Goal: Task Accomplishment & Management: Manage account settings

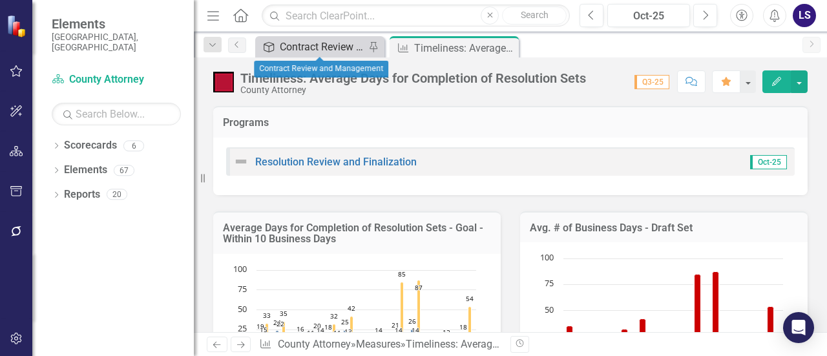
click at [322, 47] on div "Contract Review and Management" at bounding box center [322, 47] width 85 height 16
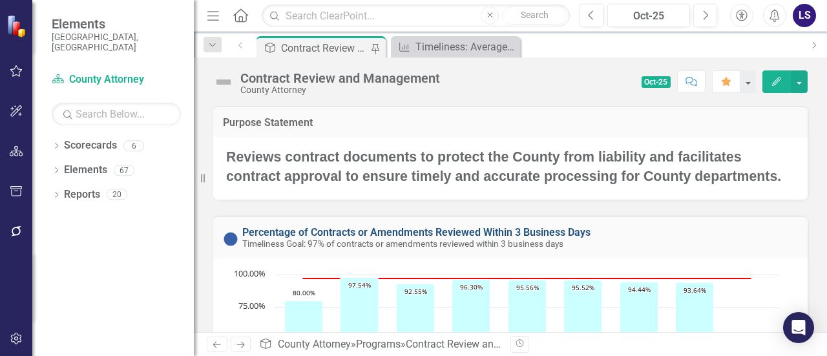
click at [359, 228] on link "Percentage of Contracts or Amendments Reviewed Within 3 Business Days" at bounding box center [416, 232] width 348 height 12
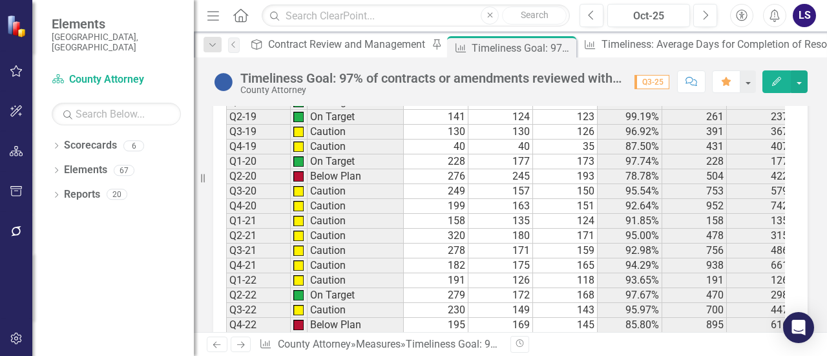
scroll to position [1099, 0]
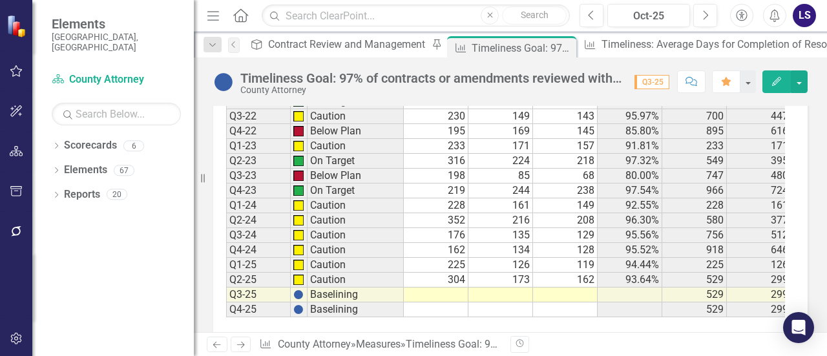
click at [450, 292] on td at bounding box center [436, 295] width 65 height 15
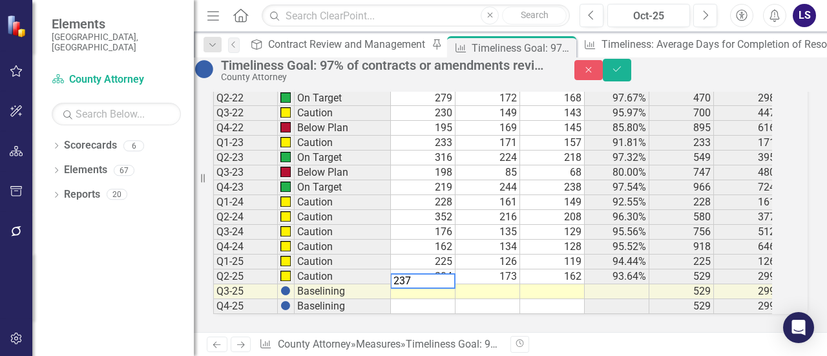
click at [513, 295] on td at bounding box center [488, 291] width 65 height 15
click at [553, 293] on td at bounding box center [552, 291] width 65 height 15
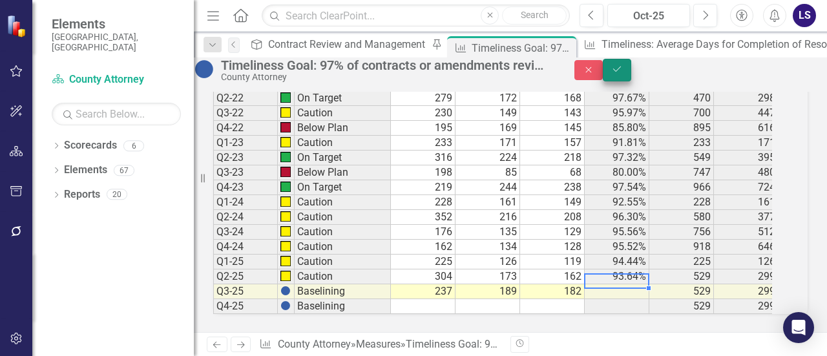
type textarea "182"
click at [623, 74] on icon "Save" at bounding box center [618, 69] width 12 height 9
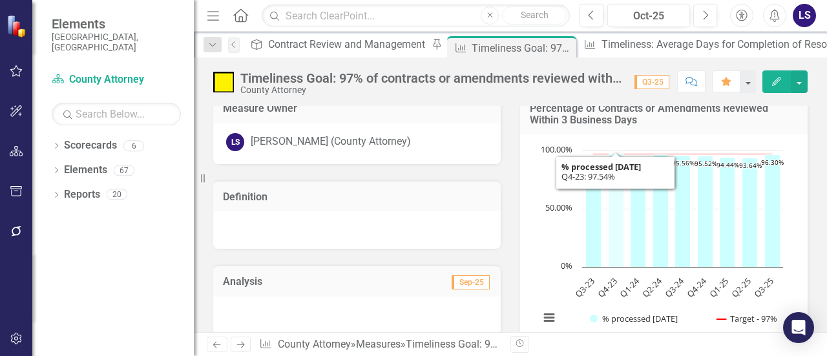
scroll to position [0, 0]
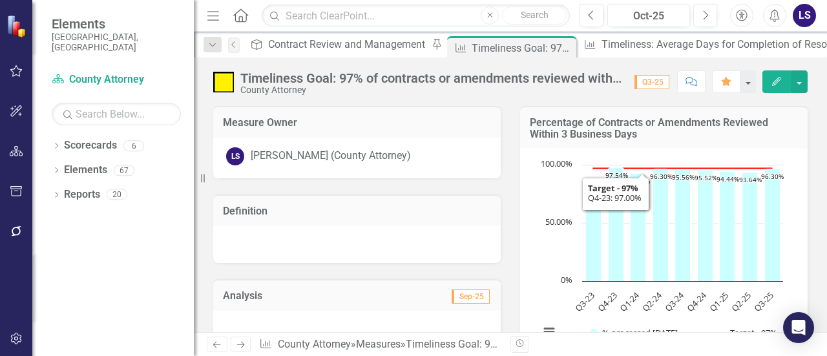
click at [592, 121] on h3 "Percentage of Contracts or Amendments Reviewed Within 3 Business Days" at bounding box center [664, 128] width 268 height 23
click at [600, 129] on h3 "Percentage of Contracts or Amendments Reviewed Within 3 Business Days" at bounding box center [664, 128] width 268 height 23
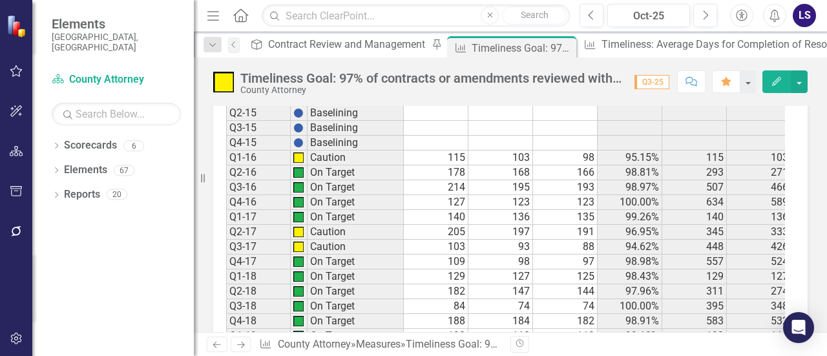
scroll to position [680, 0]
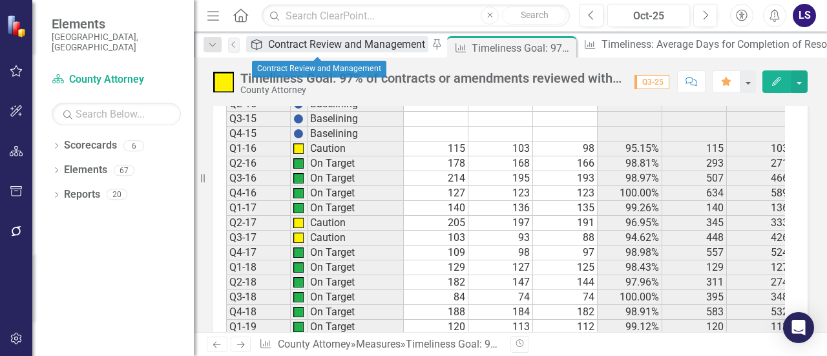
click at [343, 43] on div "Contract Review and Management" at bounding box center [348, 44] width 160 height 16
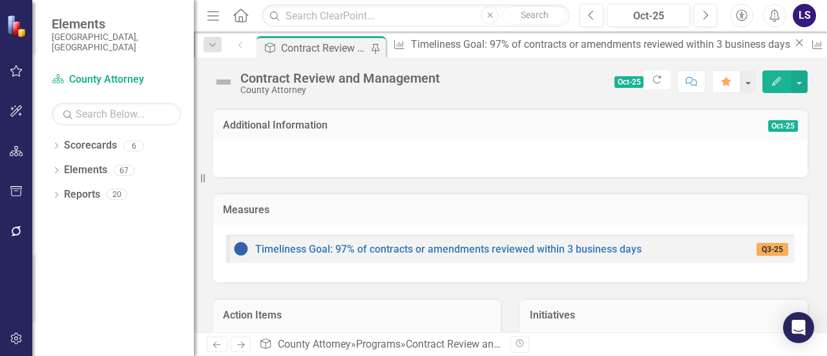
scroll to position [388, 0]
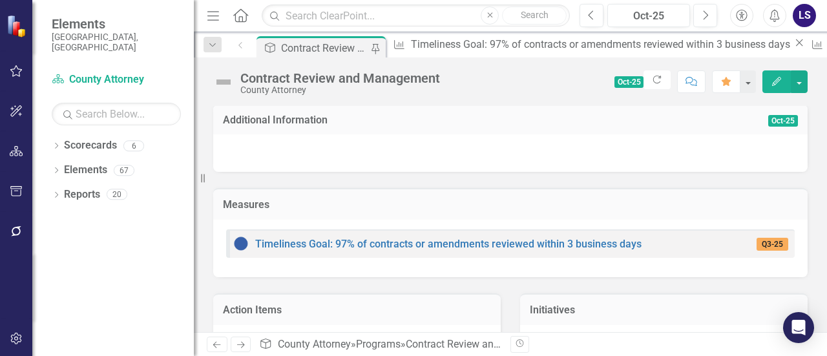
click at [305, 114] on h3 "Additional Information" at bounding box center [447, 120] width 449 height 12
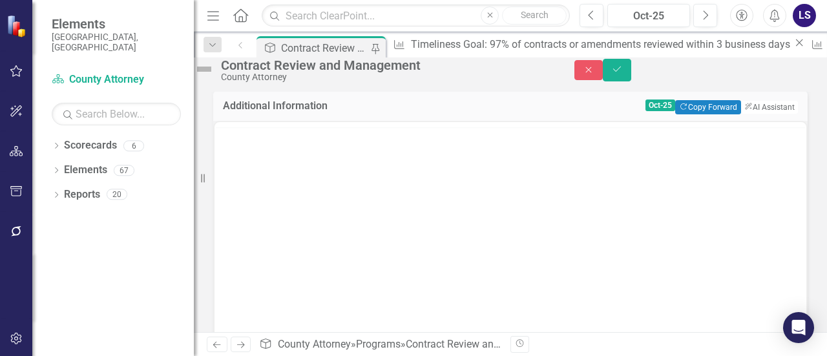
scroll to position [0, 0]
click at [259, 176] on body "Rich Text Area. Press ALT-0 for help." at bounding box center [511, 249] width 592 height 194
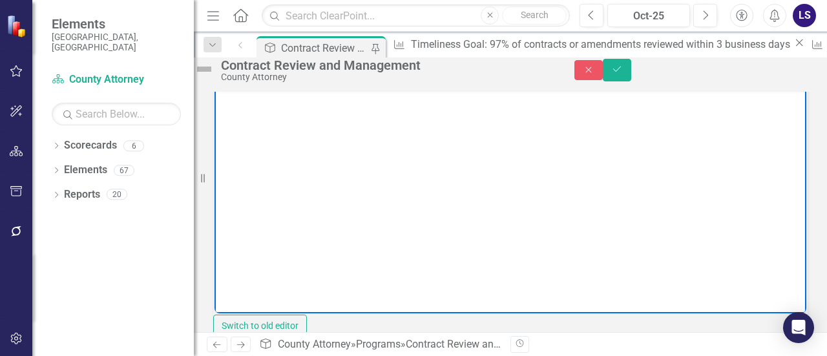
scroll to position [388, 0]
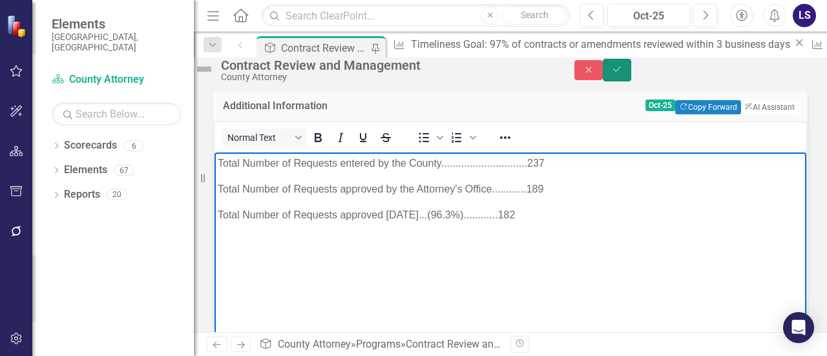
click at [623, 73] on icon "Save" at bounding box center [618, 69] width 12 height 9
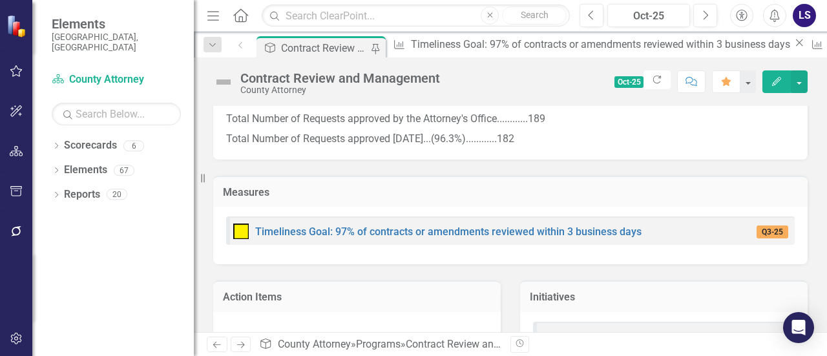
scroll to position [453, 0]
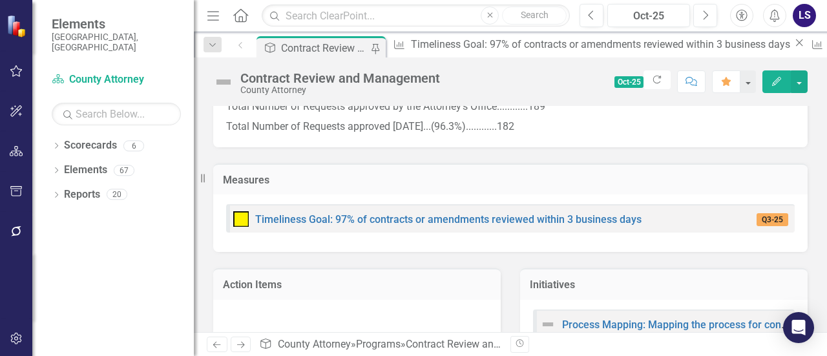
click at [252, 180] on h3 "Measures" at bounding box center [510, 181] width 575 height 12
click at [353, 188] on td "Measures" at bounding box center [510, 181] width 575 height 17
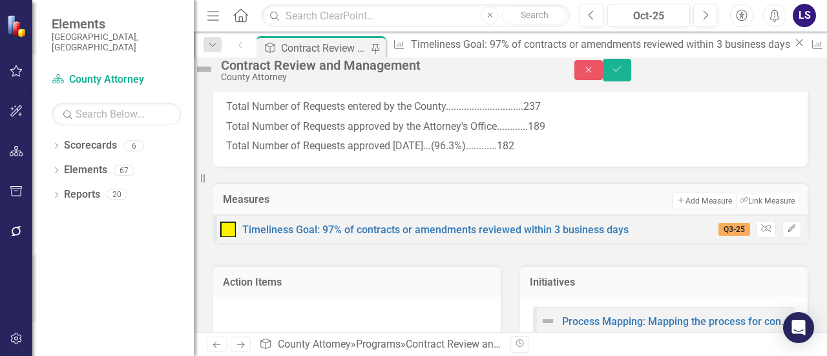
scroll to position [423, 0]
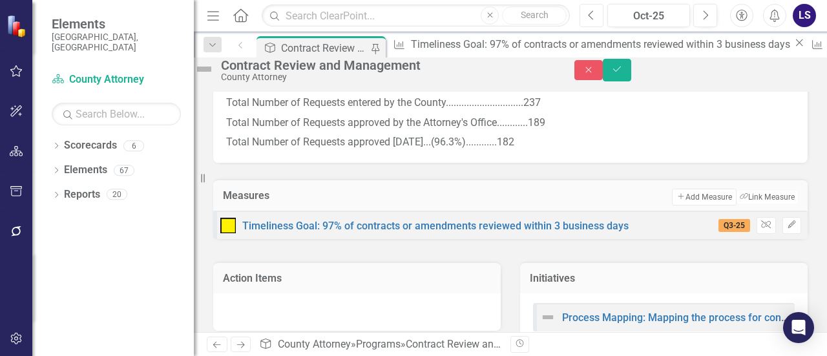
click at [590, 12] on icon "Previous" at bounding box center [591, 16] width 7 height 12
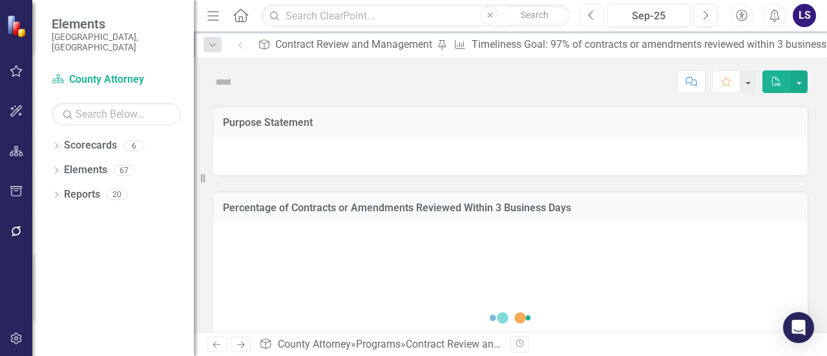
click at [590, 12] on icon "Previous" at bounding box center [591, 16] width 7 height 12
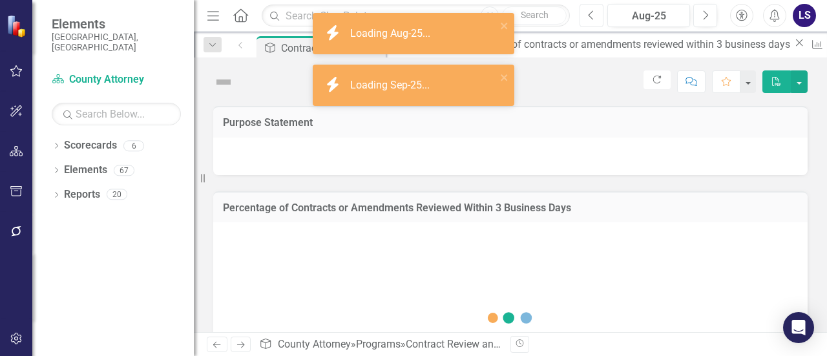
click at [590, 12] on icon "Previous" at bounding box center [591, 16] width 7 height 12
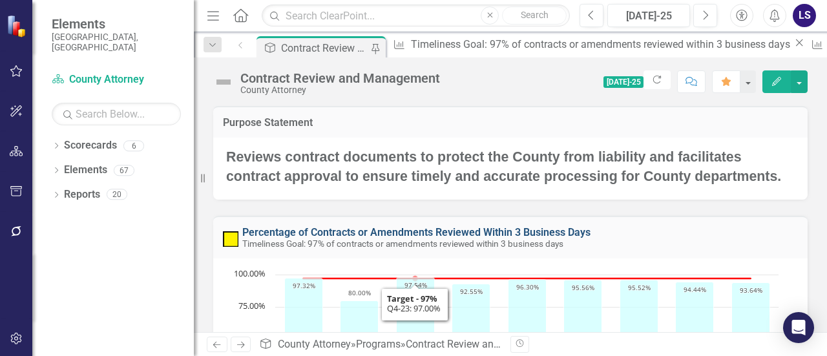
click at [403, 235] on link "Percentage of Contracts or Amendments Reviewed Within 3 Business Days" at bounding box center [416, 232] width 348 height 12
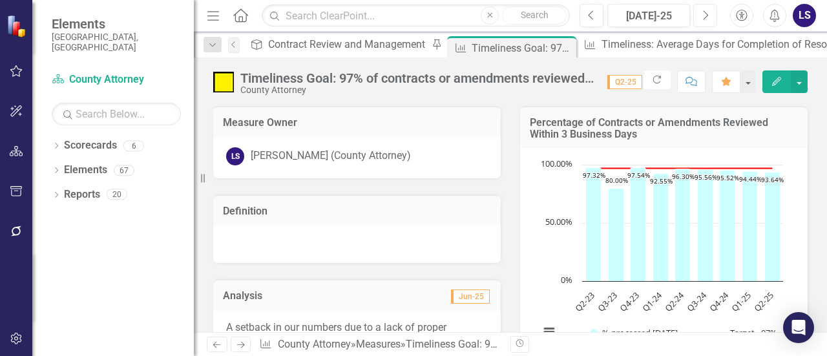
click at [707, 16] on icon "Next" at bounding box center [705, 16] width 7 height 12
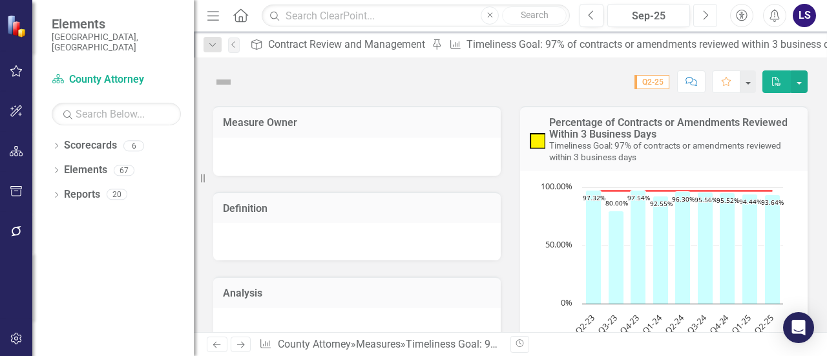
click at [707, 16] on icon "Next" at bounding box center [705, 16] width 7 height 12
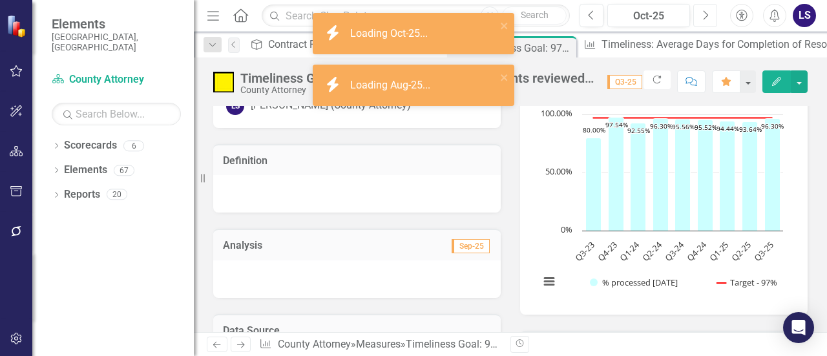
scroll to position [129, 0]
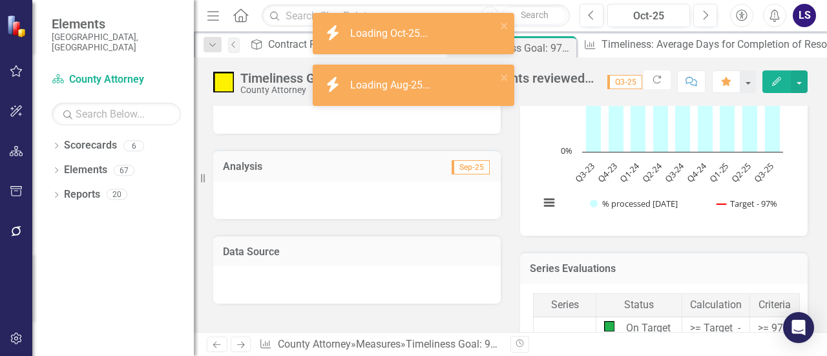
click at [256, 191] on div at bounding box center [357, 200] width 288 height 37
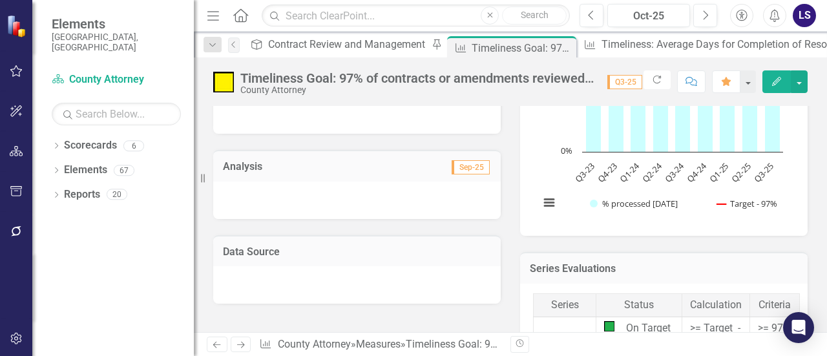
click at [259, 186] on div at bounding box center [357, 200] width 288 height 37
click at [251, 169] on h3 "Analysis" at bounding box center [290, 167] width 134 height 12
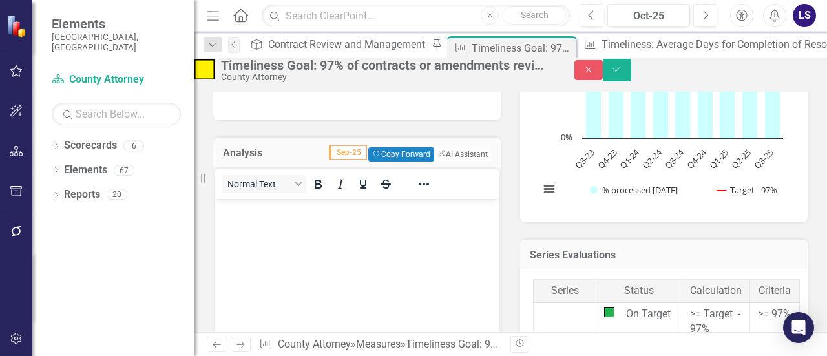
scroll to position [0, 0]
click at [237, 215] on p "Rich Text Area. Press ALT-0 for help." at bounding box center [357, 210] width 279 height 16
click at [623, 74] on icon "Save" at bounding box center [618, 69] width 12 height 9
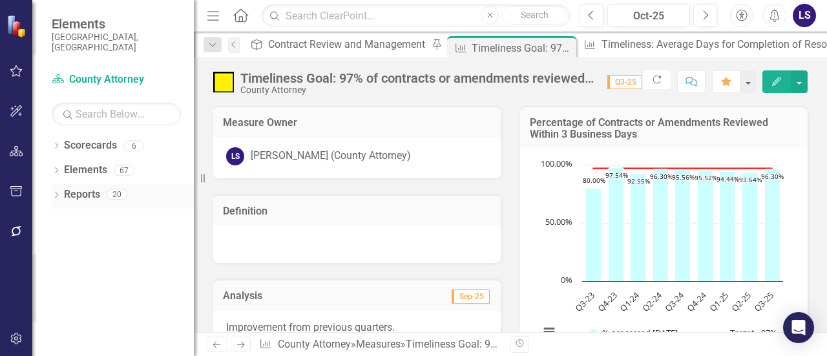
click at [74, 187] on link "Reports" at bounding box center [82, 194] width 36 height 15
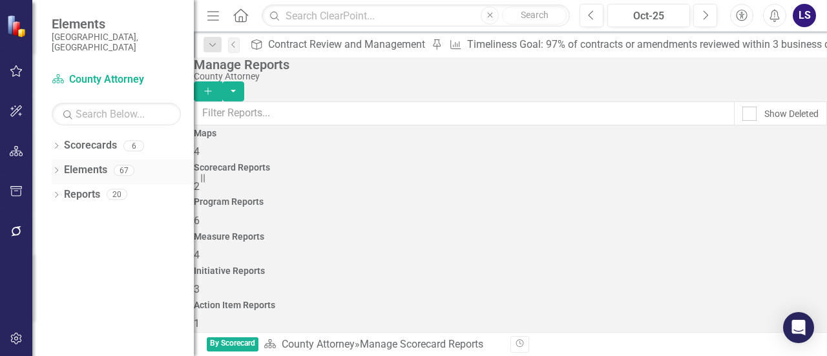
click at [85, 163] on link "Elements" at bounding box center [85, 170] width 43 height 15
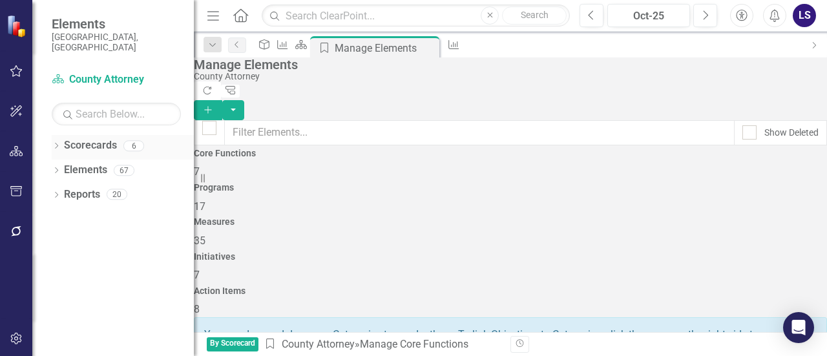
click at [62, 136] on div "Dropdown Scorecards 6" at bounding box center [123, 147] width 142 height 25
click at [81, 138] on link "Scorecards" at bounding box center [90, 145] width 53 height 15
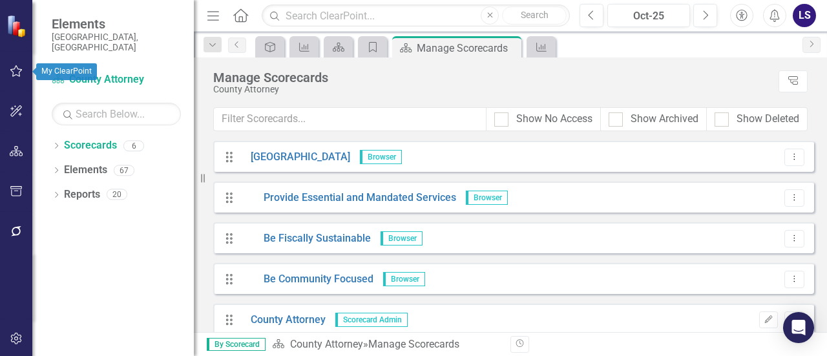
click at [16, 72] on icon "button" at bounding box center [17, 71] width 14 height 10
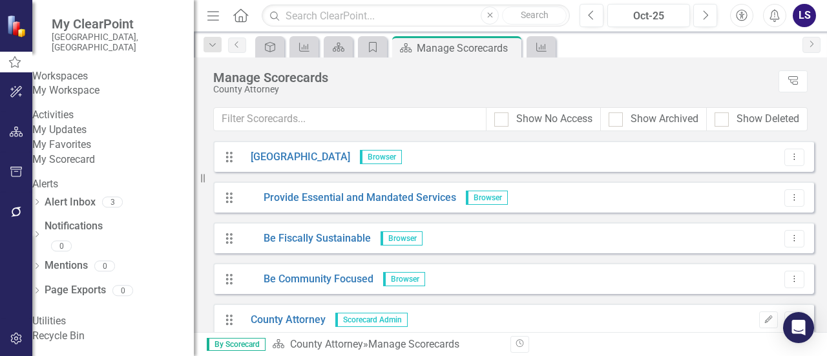
click at [68, 138] on link "My Updates" at bounding box center [113, 130] width 162 height 15
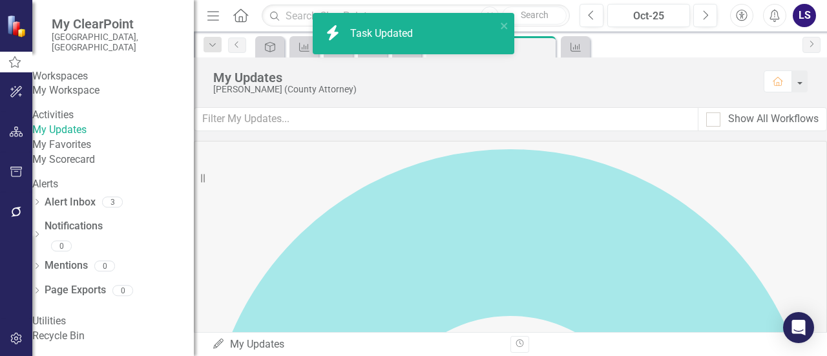
checkbox input "true"
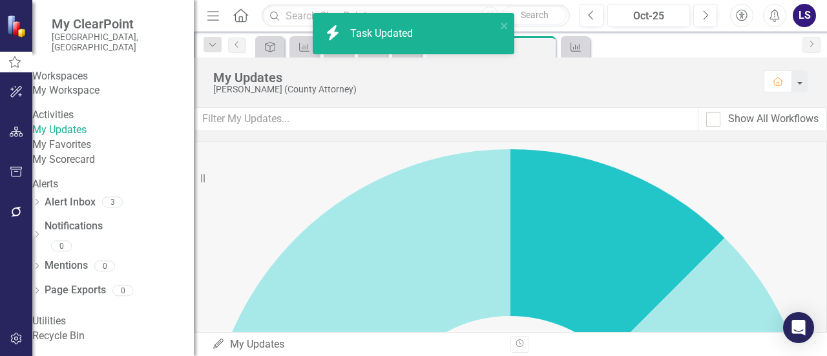
checkbox input "true"
